Goal: Transaction & Acquisition: Purchase product/service

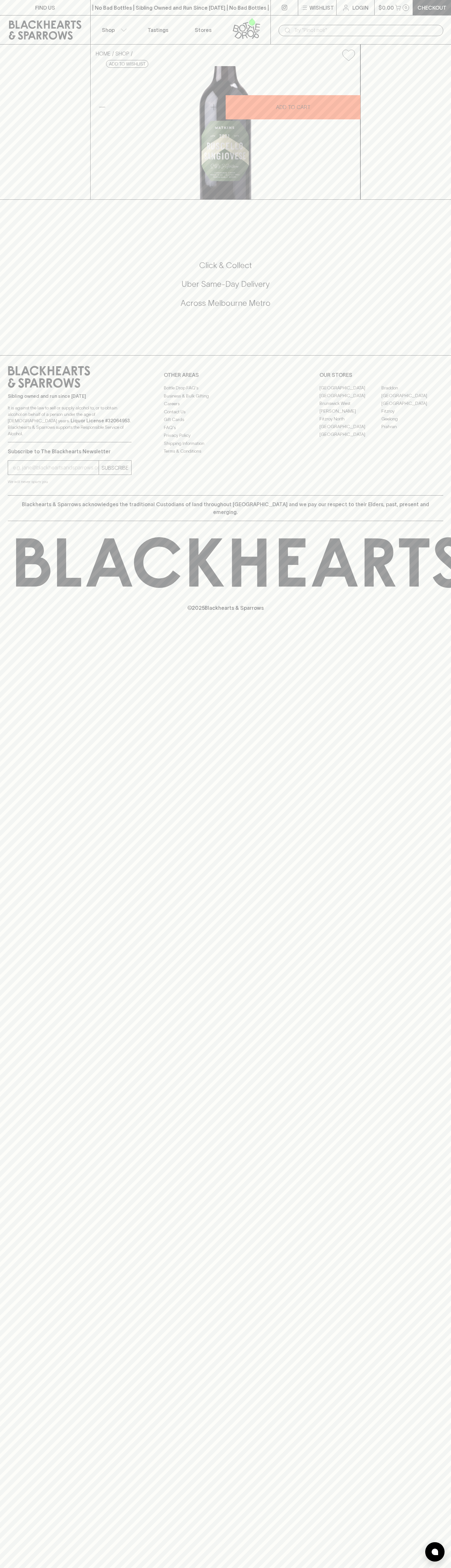
click at [395, 20] on div "​" at bounding box center [360, 30] width 181 height 29
click at [449, 200] on div "HOME SHOP [PERSON_NAME] Wines [PERSON_NAME] Sangiovese 2021 $24.00 Add to wishl…" at bounding box center [226, 122] width 451 height 155
click at [289, 1567] on html "FIND US | No Bad Bottles | Sibling Owned and Run Since [DATE] | No Bad Bottles …" at bounding box center [226, 784] width 451 height 1568
click at [9, 200] on div "HOME SHOP [PERSON_NAME] Wines [PERSON_NAME] Sangiovese 2021 $24.00 Add to wishl…" at bounding box center [226, 122] width 451 height 155
